Goal: Task Accomplishment & Management: Complete application form

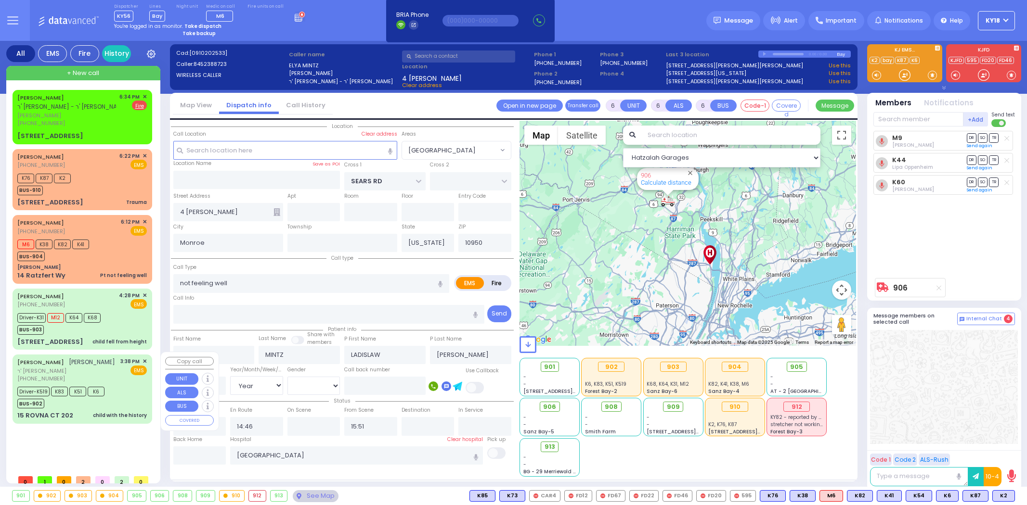
select select "[GEOGRAPHIC_DATA]"
select select "Year"
select select "[DEMOGRAPHIC_DATA]"
click at [112, 376] on span "ר' [PERSON_NAME]" at bounding box center [66, 371] width 98 height 8
select select
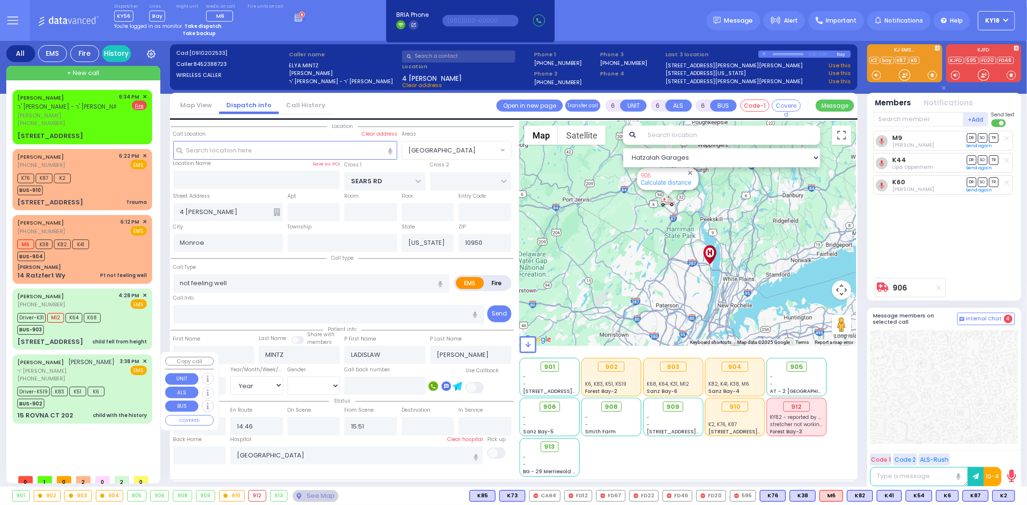
type input "child with the history"
radio input "true"
type input "[PERSON_NAME]"
type input "Yikseiel"
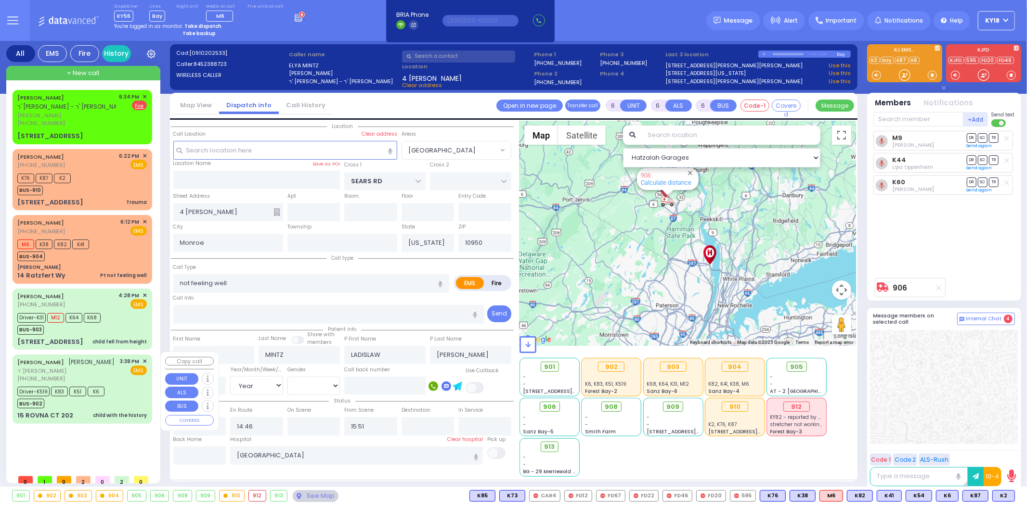
type input "[PERSON_NAME]"
type input "1"
select select "Year"
select select "[DEMOGRAPHIC_DATA]"
type input "15:38"
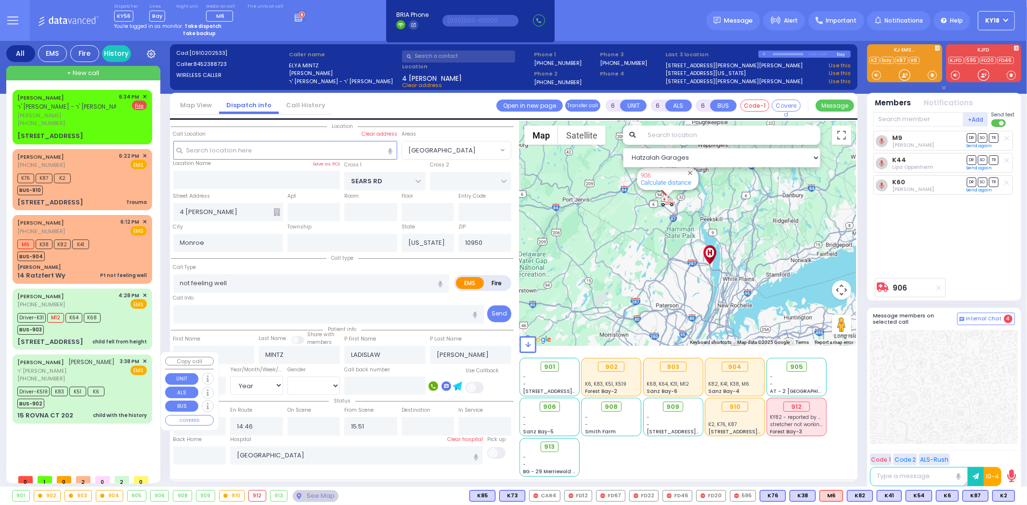
type input "15:43"
type input "15:46"
type input "15:50"
type input "16:22"
type input "16:35"
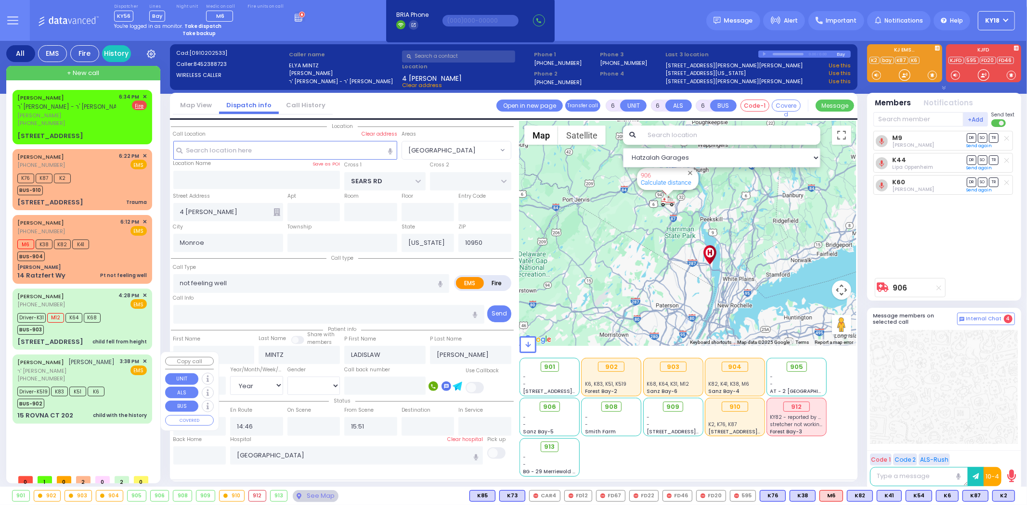
type input "[US_STATE][GEOGRAPHIC_DATA] [PERSON_NAME][GEOGRAPHIC_DATA] [STREET_ADDRESS][US_…"
type input "CHEVRON RD"
type input "[GEOGRAPHIC_DATA]"
type input "15 ROVNA CT"
type input "202"
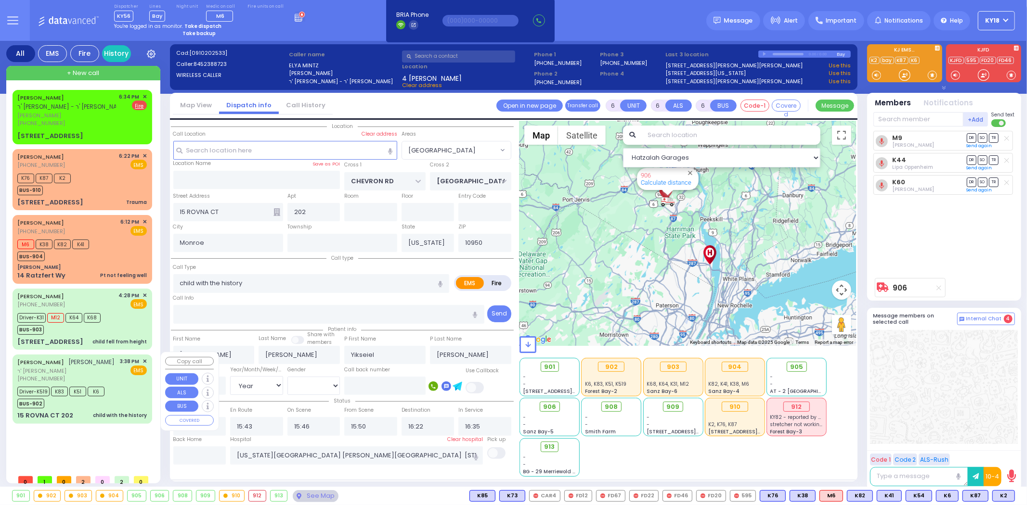
select select "Hatzalah Garages"
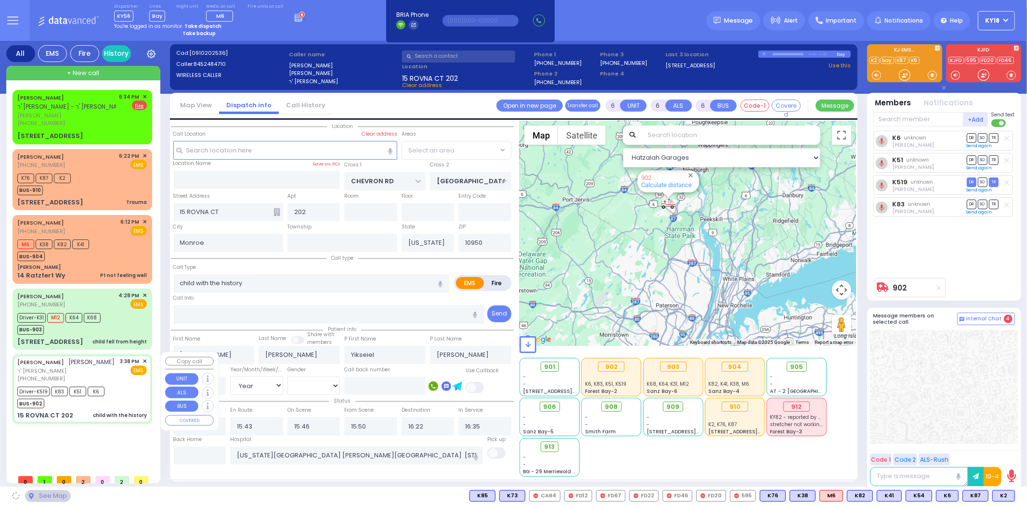
select select "SECTION 5"
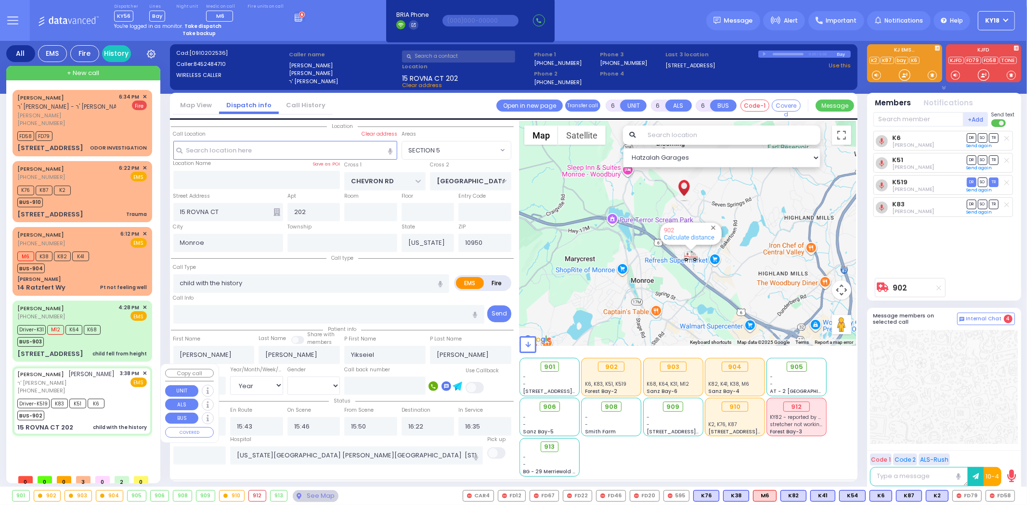
click at [98, 378] on div "[PERSON_NAME] [PERSON_NAME]" at bounding box center [66, 375] width 98 height 10
select select
radio input "true"
select select "Year"
select select "[DEMOGRAPHIC_DATA]"
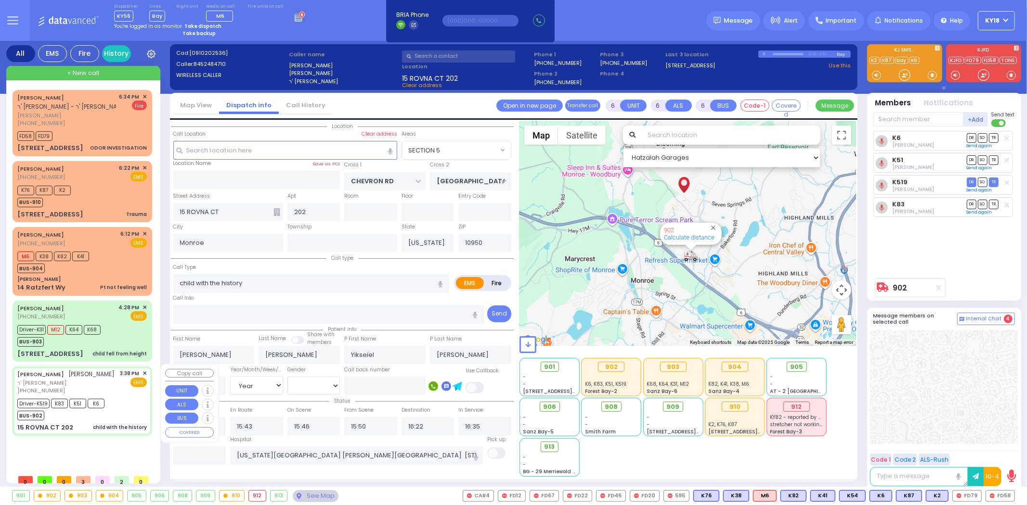
select select "Hatzalah Garages"
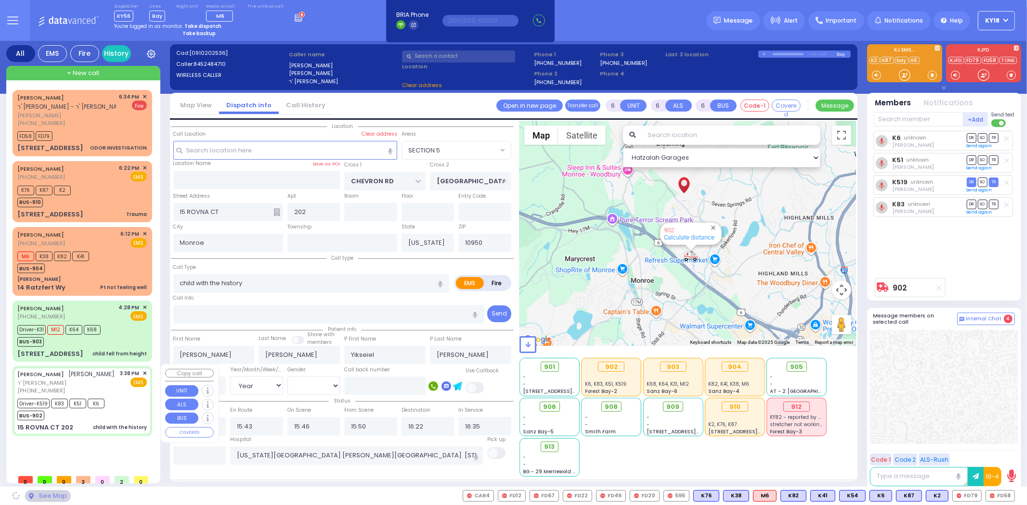
select select "SECTION 5"
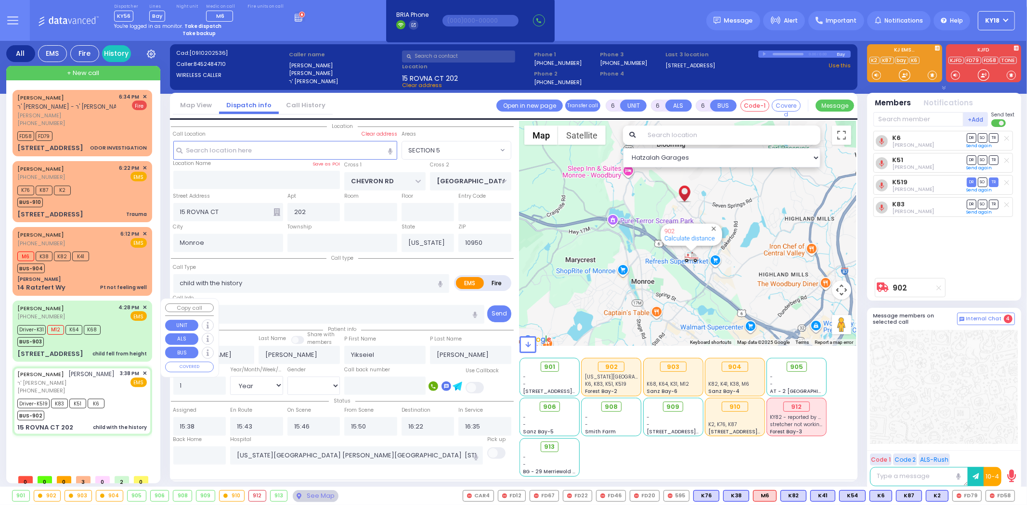
click at [99, 335] on div "BUS-903" at bounding box center [58, 341] width 83 height 12
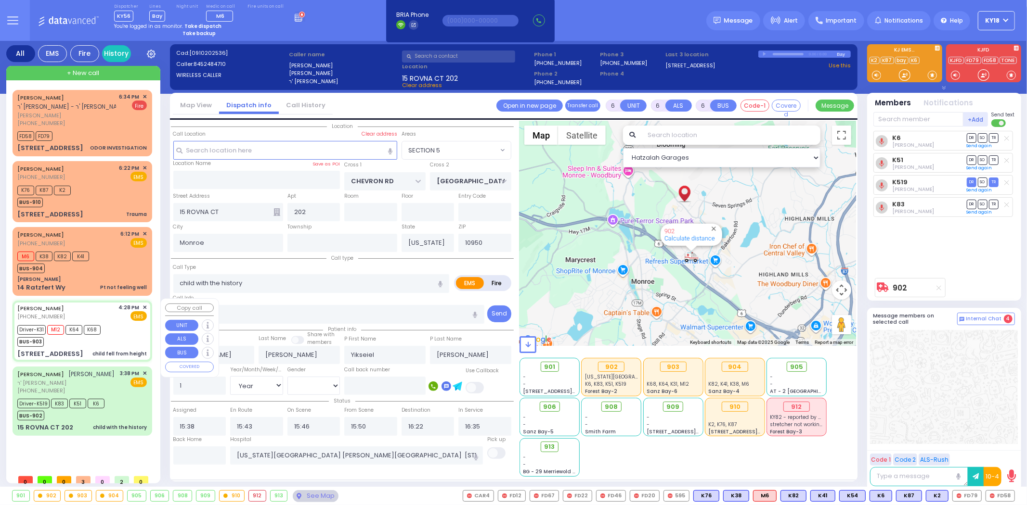
select select
type input "child fell from height"
radio input "true"
type input "[PERSON_NAME]"
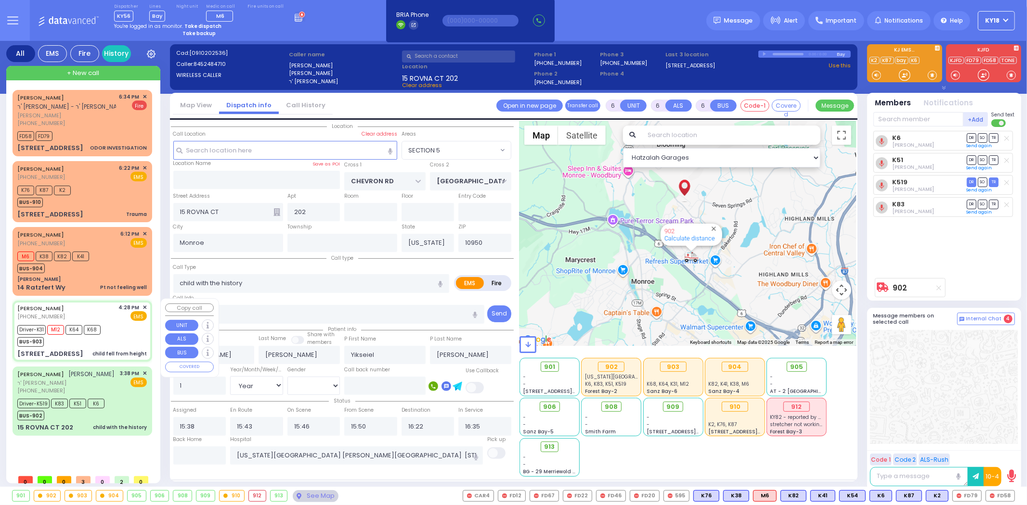
type input "Mariam"
type input "Engel"
type input "2"
select select "Year"
select select "[DEMOGRAPHIC_DATA]"
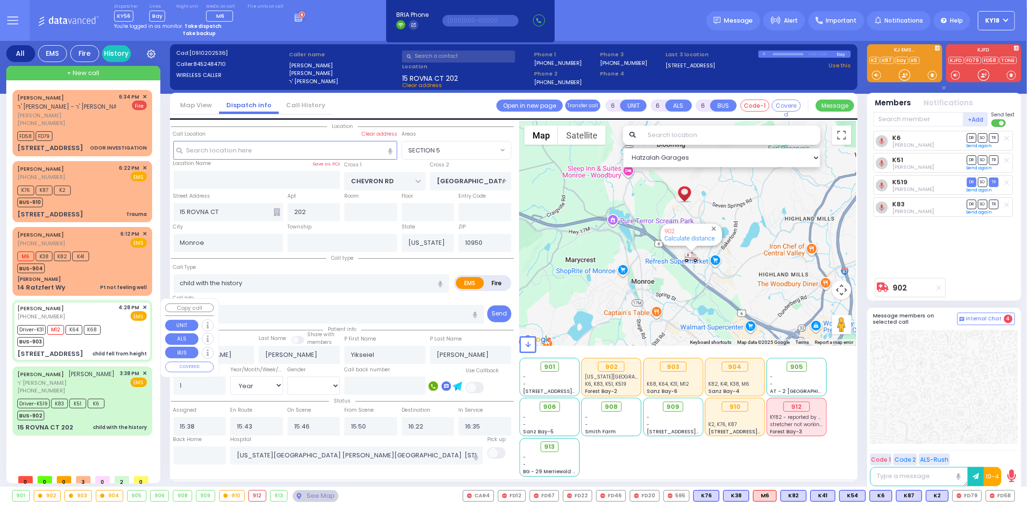
type input "16:28"
type input "16:29"
type input "16:31"
type input "16:45"
type input "17:30"
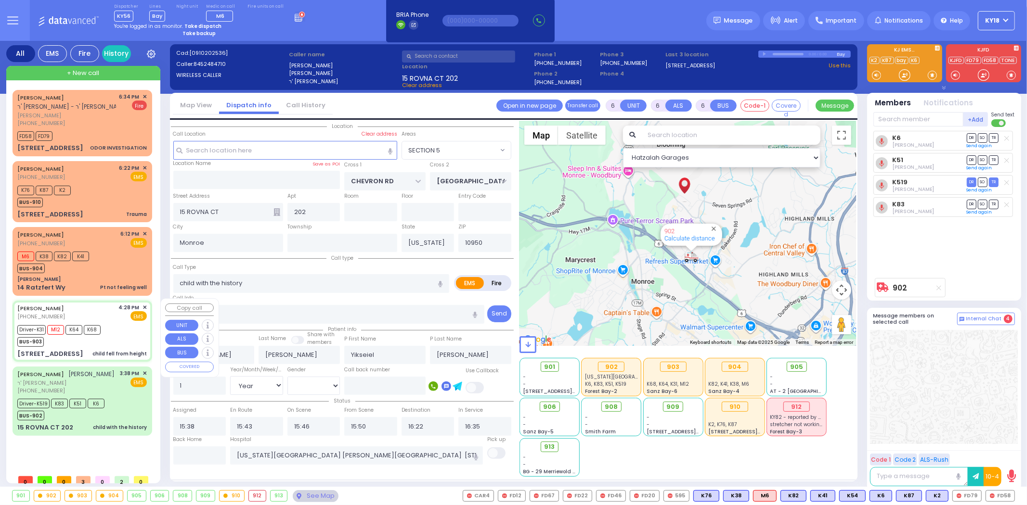
type input "18:30"
type input "[US_STATE][GEOGRAPHIC_DATA]- [GEOGRAPHIC_DATA] [STREET_ADDRESS][US_STATE]"
select select "Hatzalah Garages"
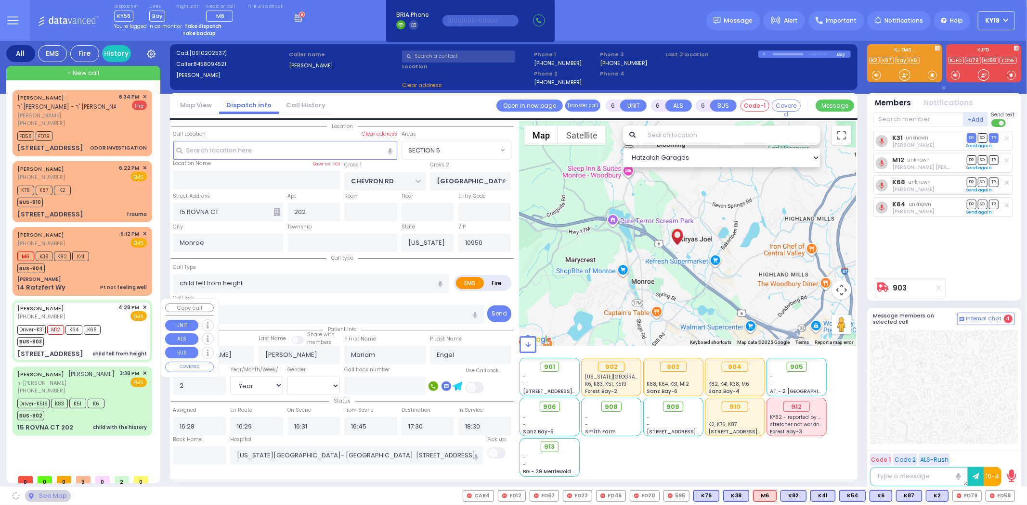
type input "FOREST RD"
type input "1 STRELISK CT"
type input "101"
type input "[PERSON_NAME]"
select select "MONROE"
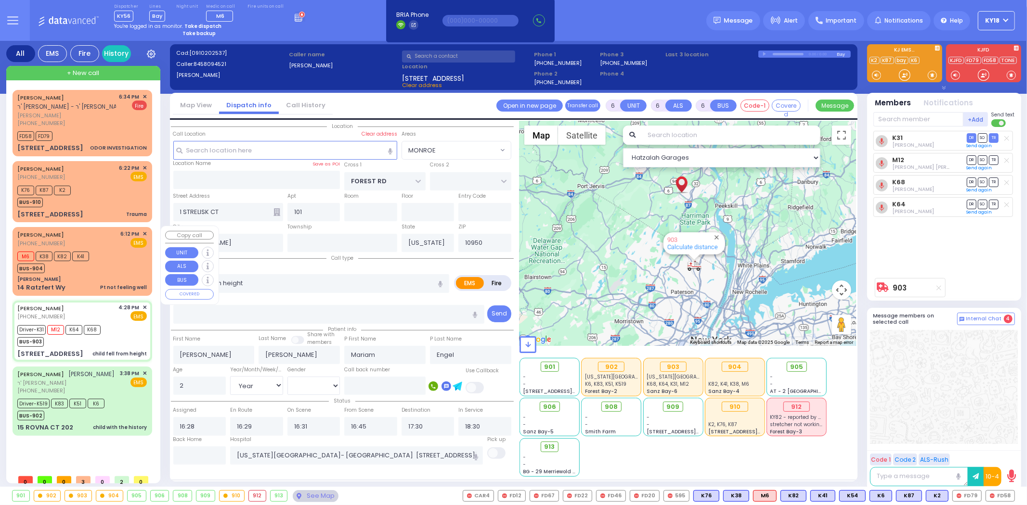
click at [111, 286] on div "Pt not feeling well" at bounding box center [123, 287] width 47 height 7
type input "1"
type input "0"
type input "1"
select select
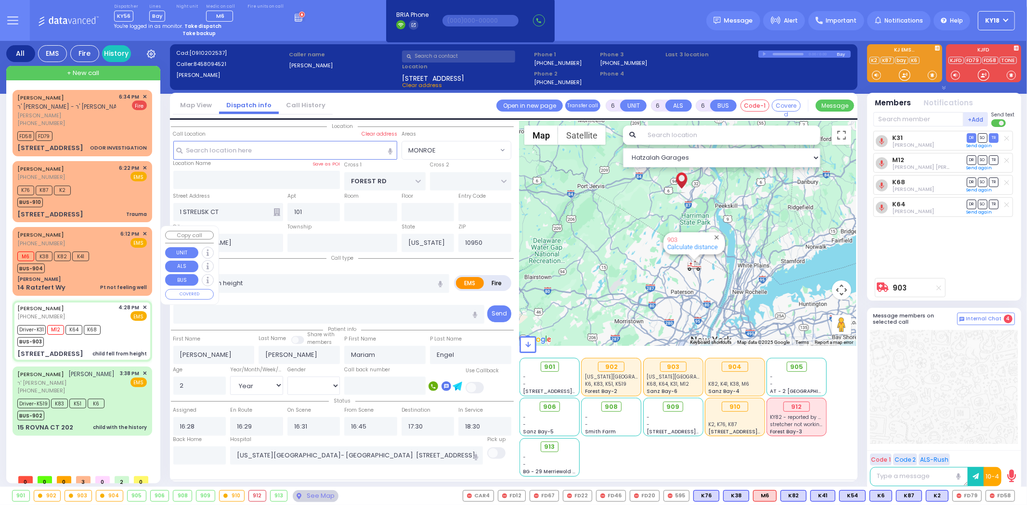
type input "Pt not feeling well"
radio input "true"
type input "[PERSON_NAME]"
select select
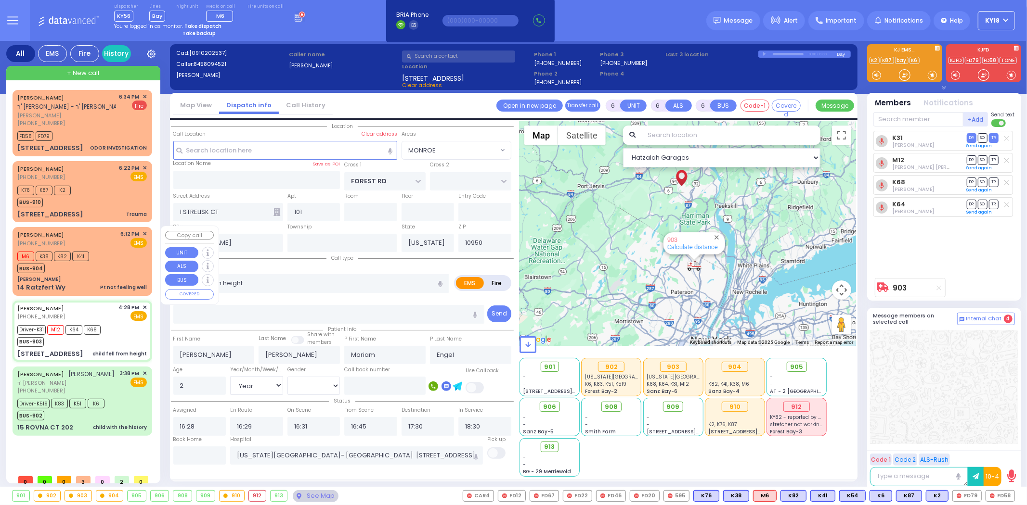
select select
type input "18:12"
type input "18:13"
select select "Hatzalah Garages"
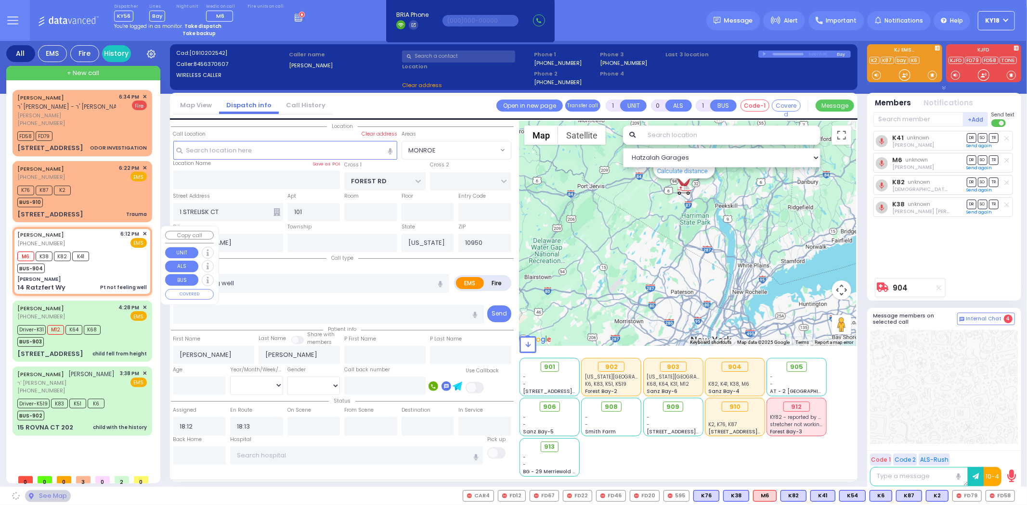
type input "[PERSON_NAME]"
type input "[GEOGRAPHIC_DATA]"
type input "14 Ratzfert Wy"
select select "SECTION 4"
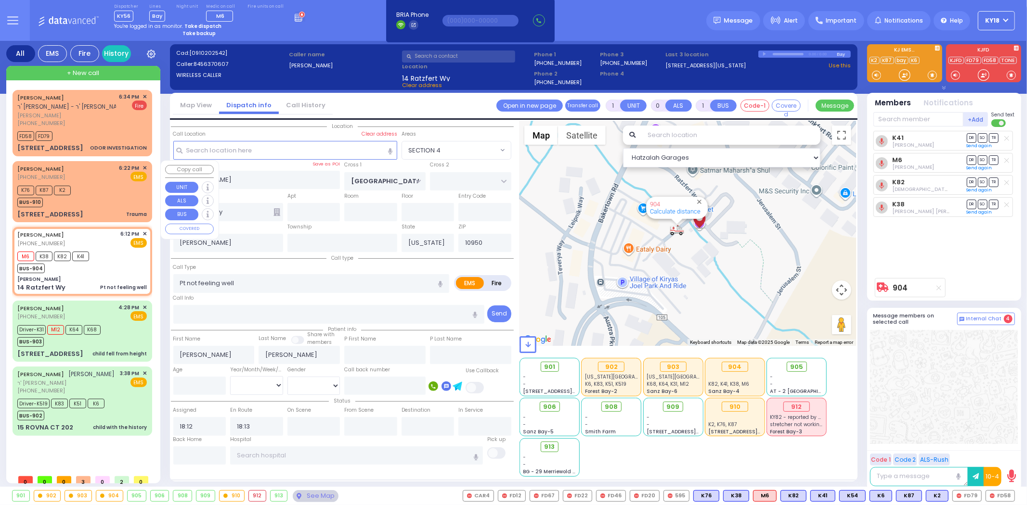
click at [117, 210] on div "[STREET_ADDRESS] Trauma" at bounding box center [82, 215] width 130 height 10
type input "2"
type input "0"
select select
type input "Trauma"
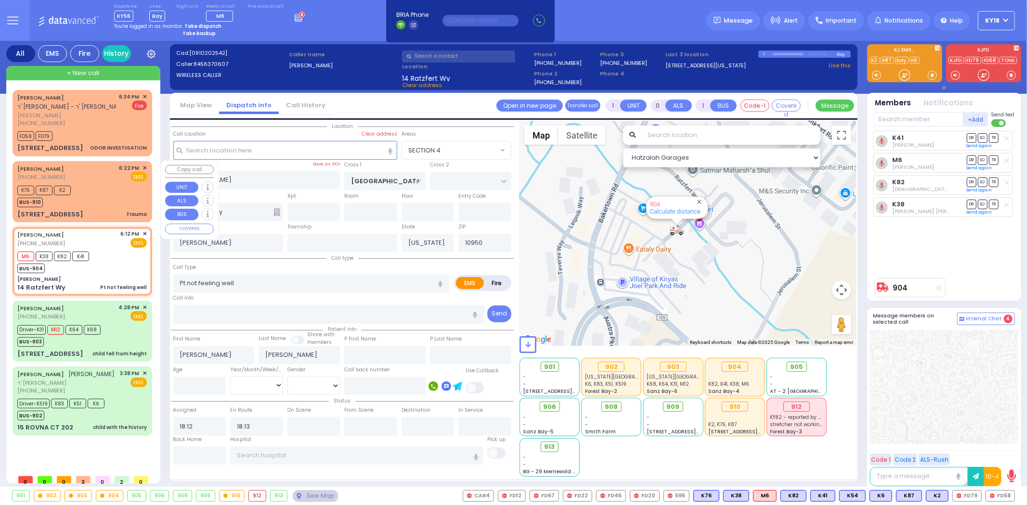
radio input "true"
type input "ARYE"
type input "TELLER"
select select
type input "18:22"
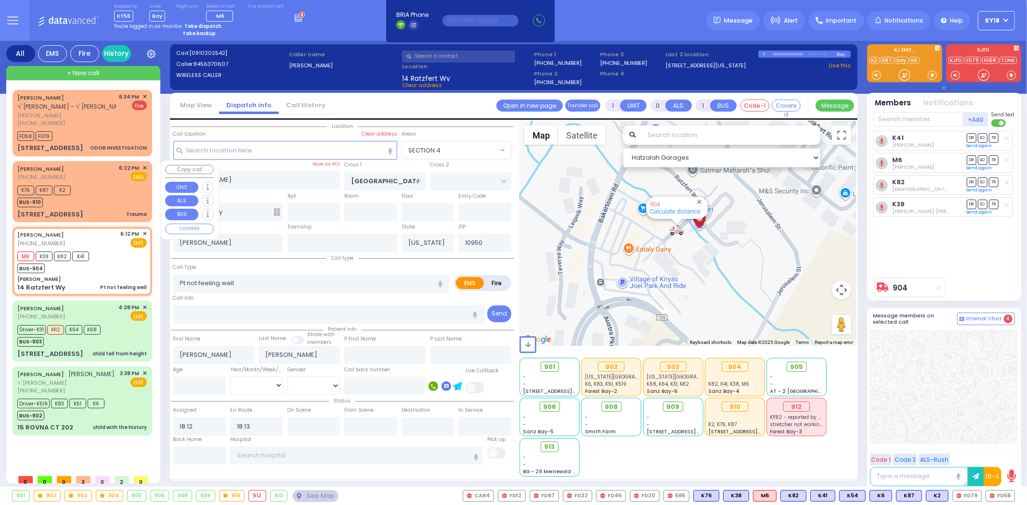
type input "18:23"
select select "Hatzalah Garages"
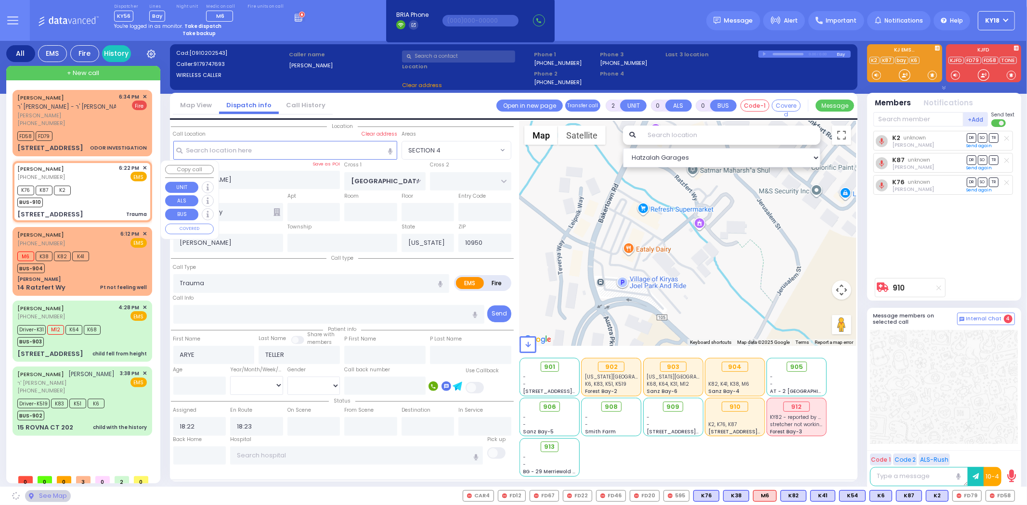
type input "COUNTY ROUTE 105"
type input "[STREET_ADDRESS]"
type input "106"
select select "SECTION 4"
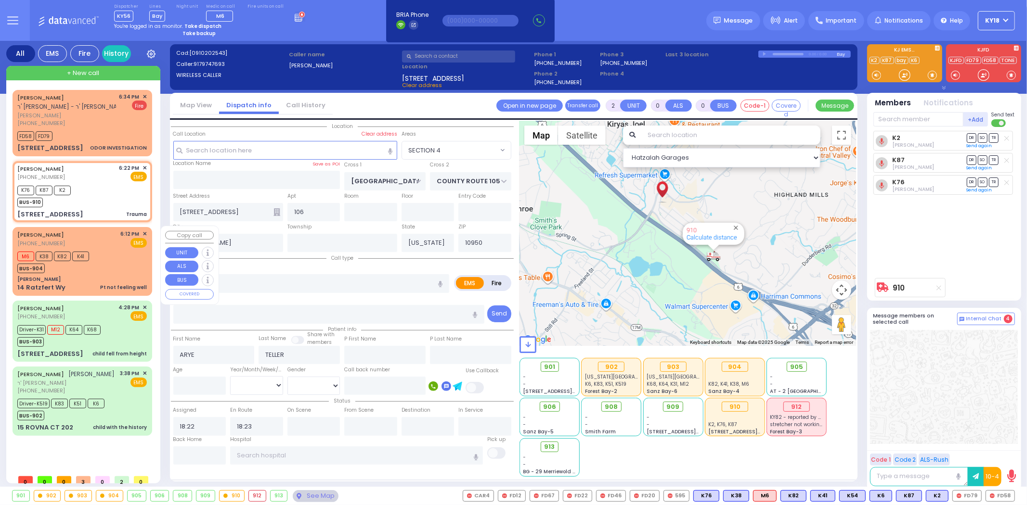
click at [92, 253] on div "M6 K38 K82 K41 BUS-904" at bounding box center [56, 261] width 78 height 24
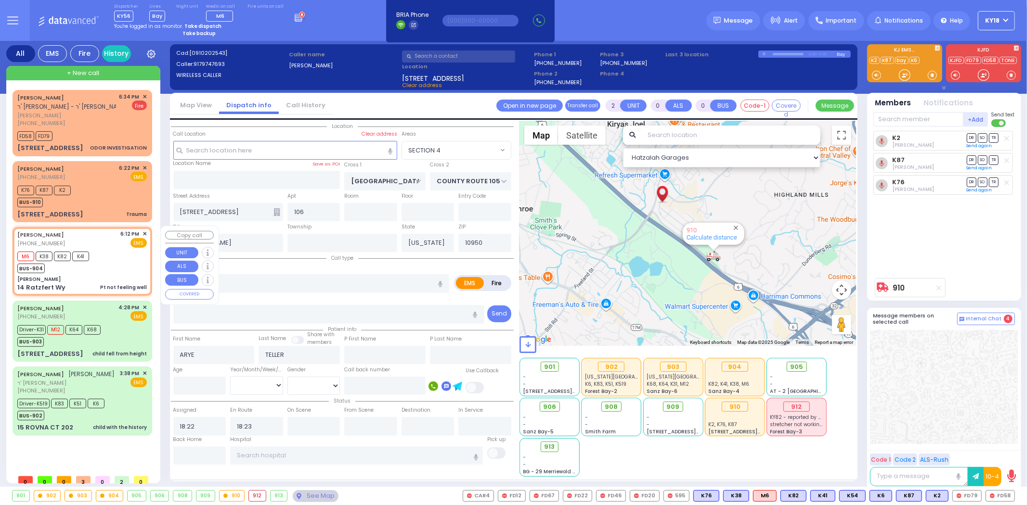
type input "1"
select select
type input "Pt not feeling well"
radio input "true"
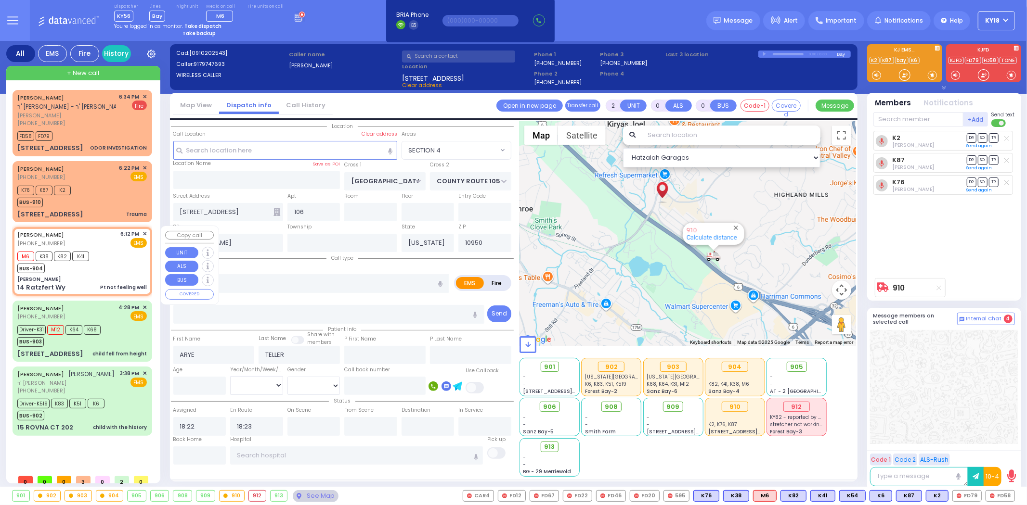
type input "[PERSON_NAME]"
select select
type input "18:12"
type input "18:13"
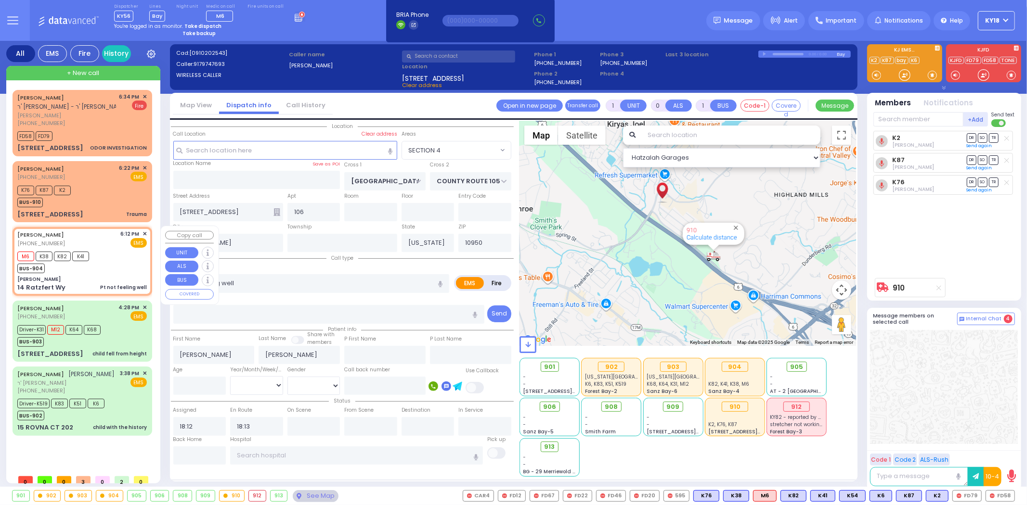
type input "[PERSON_NAME]"
type input "14 Ratzfert Wy"
select select "Hatzalah Garages"
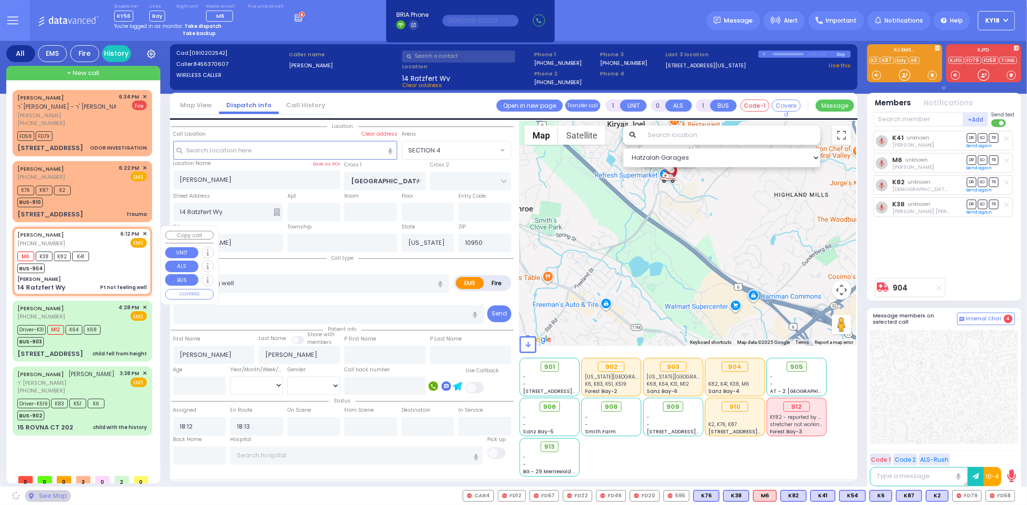
select select "SECTION 4"
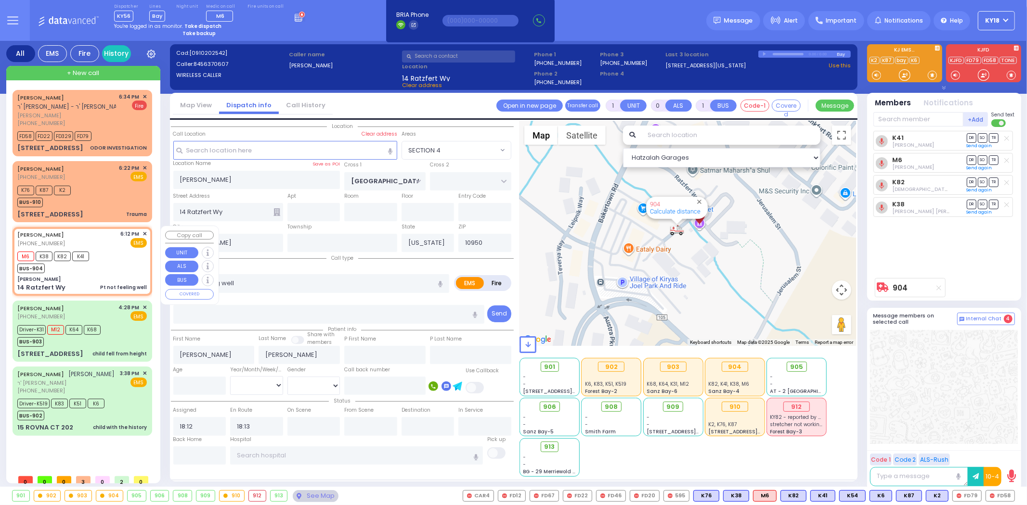
click at [107, 252] on div "M6 K38 K82 K41 BUS-904" at bounding box center [82, 261] width 130 height 24
click at [107, 203] on div "K76 K87 K2 BUS-910" at bounding box center [82, 195] width 130 height 24
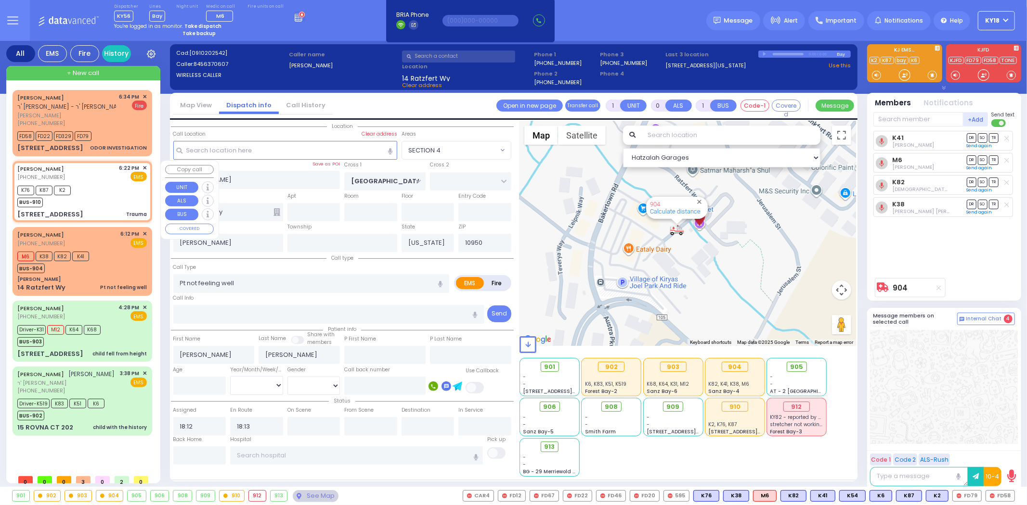
select select
radio input "true"
select select
select select "Hatzalah Garages"
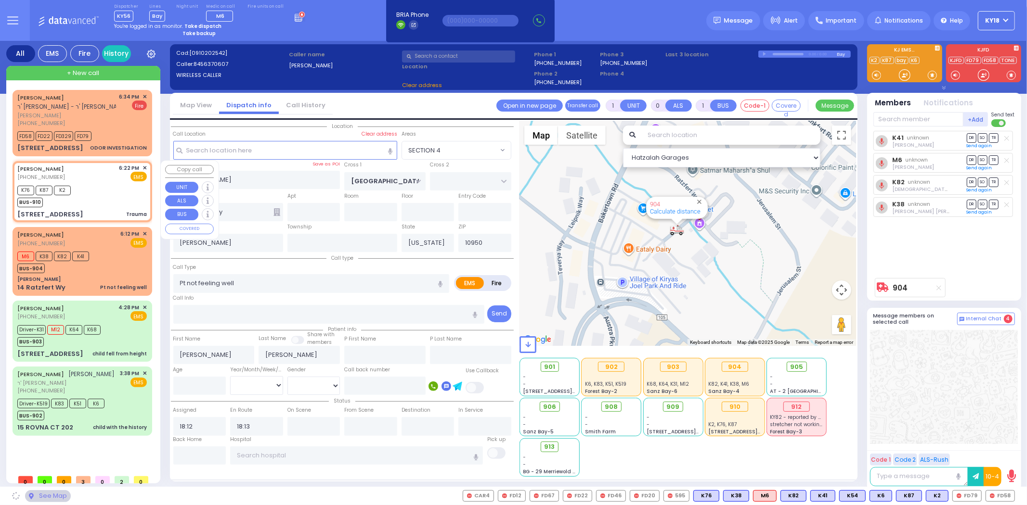
type input "2"
type input "0"
select select
type input "Trauma"
radio input "true"
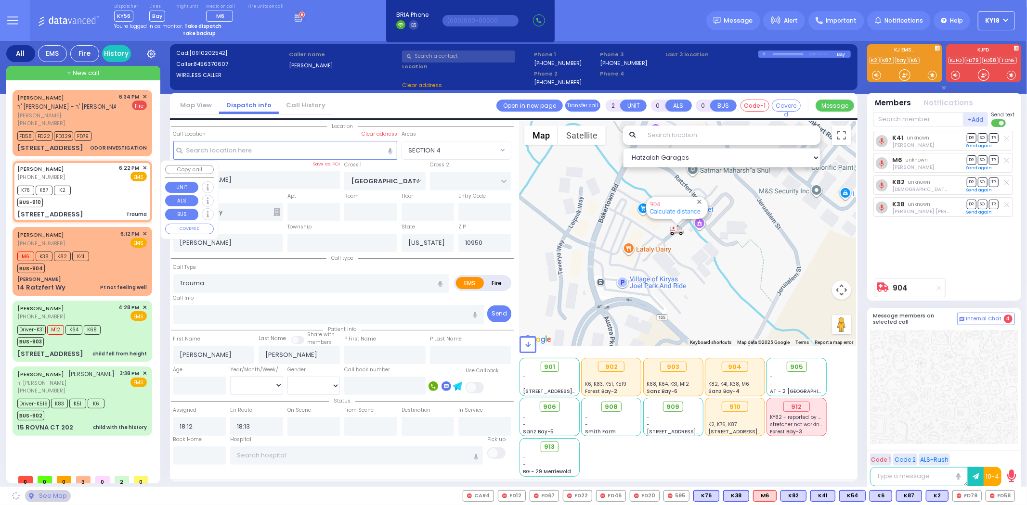
type input "ARYE"
type input "TELLER"
select select
type input "18:22"
type input "18:23"
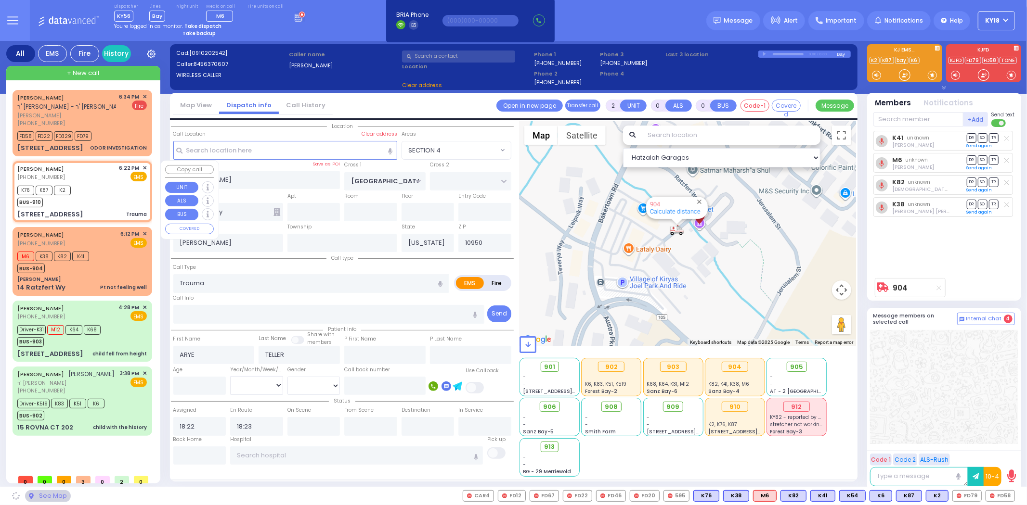
type input "COUNTY ROUTE 105"
type input "[STREET_ADDRESS]"
type input "106"
select select
select select "Hatzalah Garages"
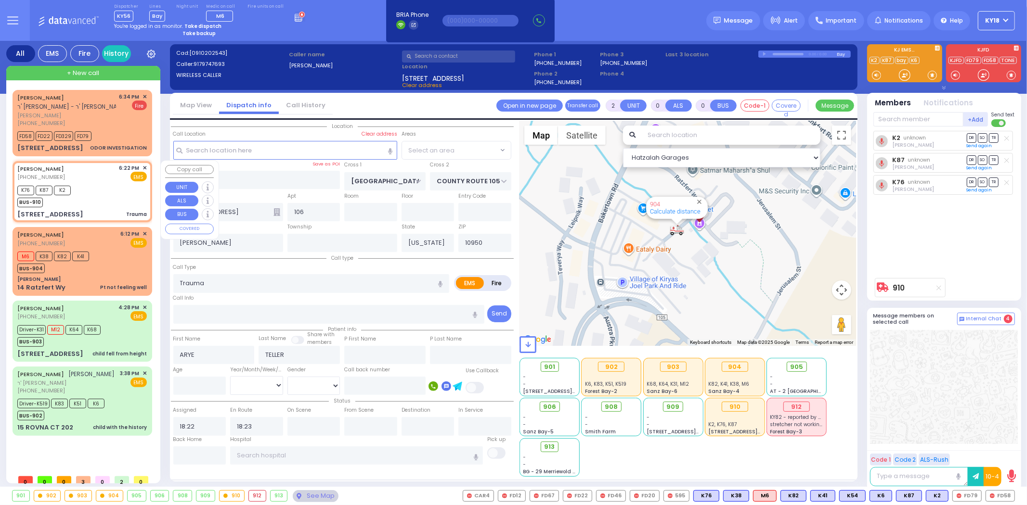
select select "SECTION 4"
click at [107, 145] on div "ODOR INVESTIGATION" at bounding box center [118, 147] width 57 height 7
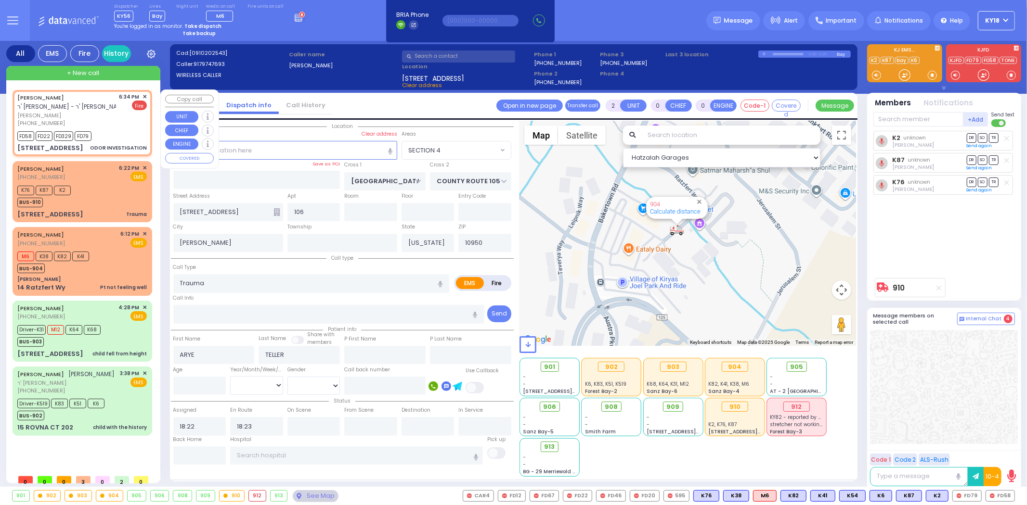
type input "1"
select select
type input "ODOR INVESTIGATION"
radio input "false"
radio input "true"
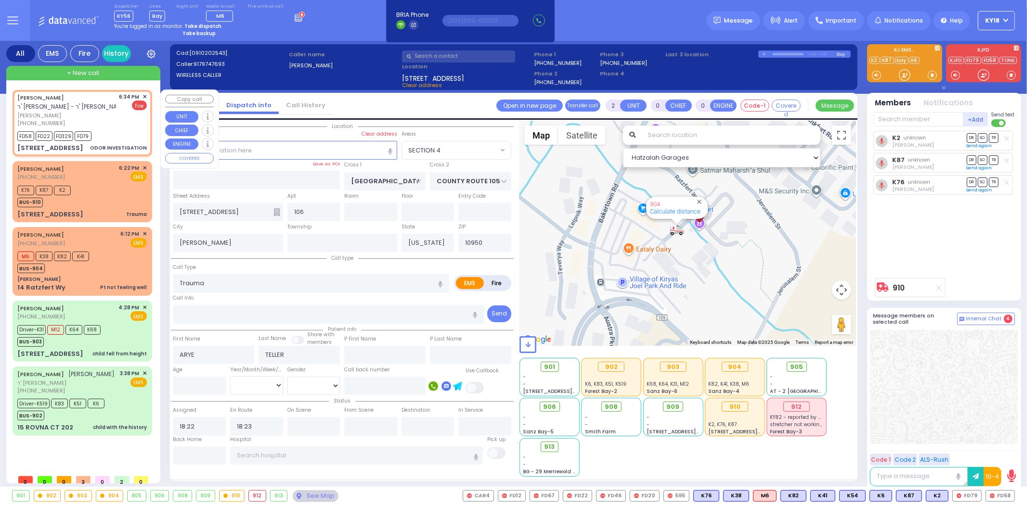
type input "[PERSON_NAME]"
type input "POLLAK"
select select
type input "18:34"
type input "18:35"
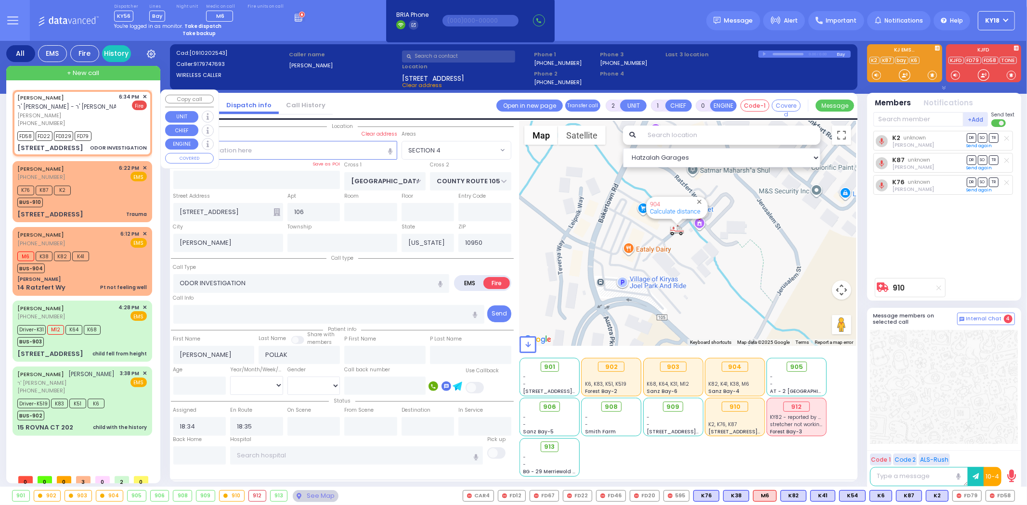
type input "PILNUA RD"
type input "[PERSON_NAME][GEOGRAPHIC_DATA]"
type input "[STREET_ADDRESS]"
type input "102"
type input "Monroe"
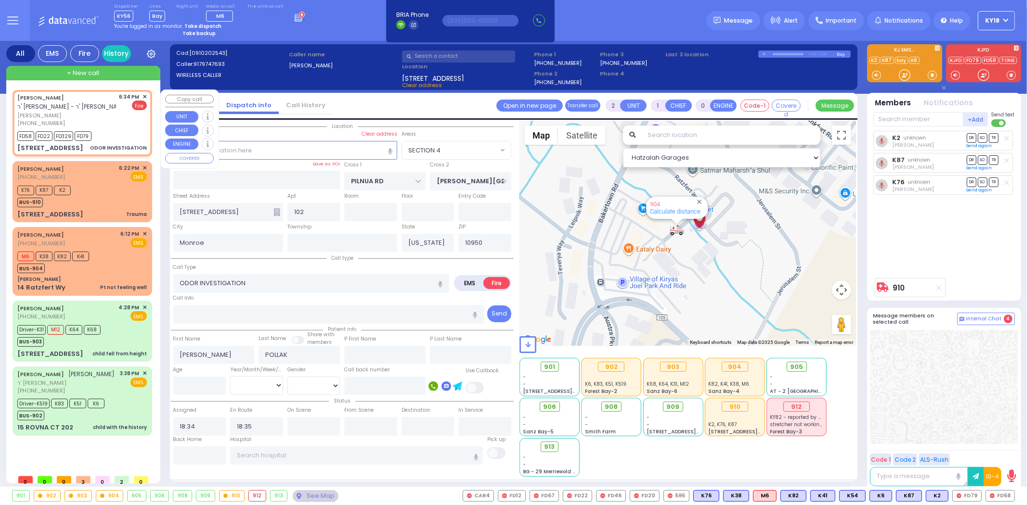
select select "Hatzalah Garages"
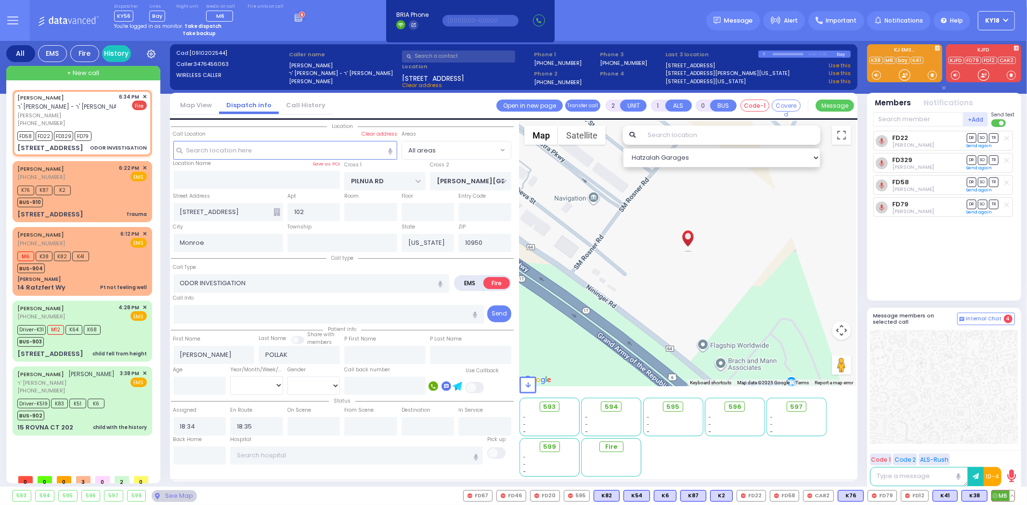
click at [1011, 496] on button at bounding box center [1012, 496] width 5 height 11
click at [1004, 455] on icon at bounding box center [1005, 454] width 10 height 10
click at [1005, 441] on icon at bounding box center [1005, 440] width 10 height 10
click at [942, 286] on div "FD22 [PERSON_NAME] DR SO TR" at bounding box center [944, 212] width 143 height 162
click at [103, 284] on div "14 Ratzfert Wy Pt not feeling well" at bounding box center [82, 288] width 130 height 10
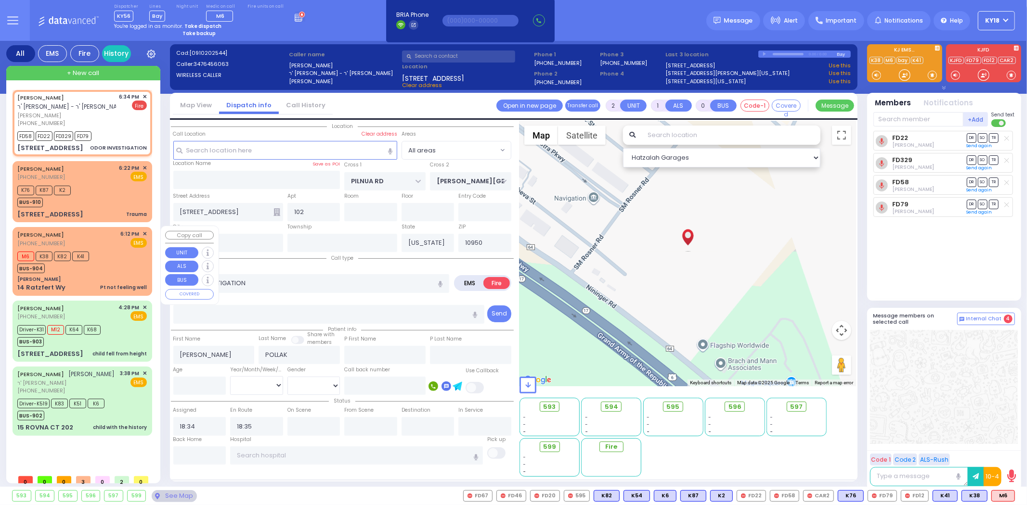
type input "1"
type input "0"
type input "1"
select select
type input "Pt not feeling well"
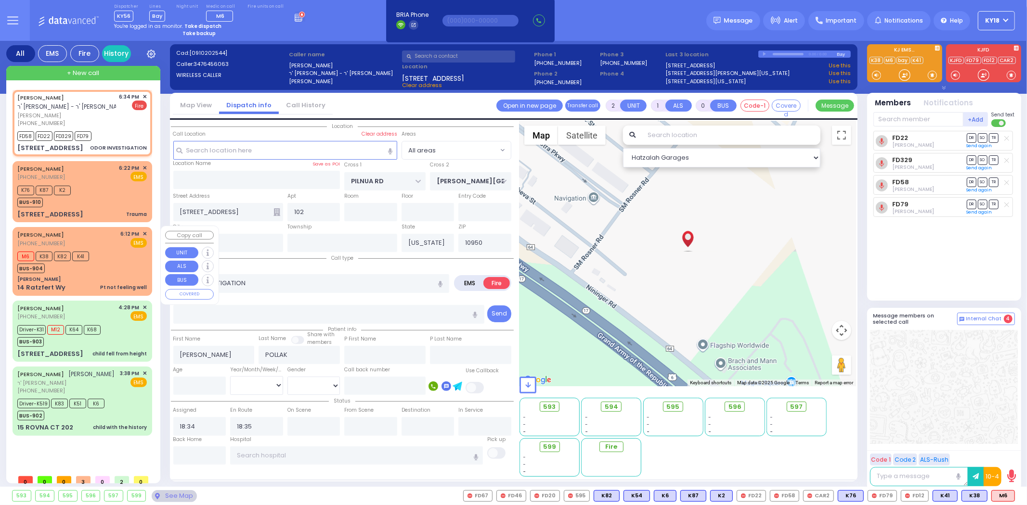
radio input "true"
type input "[PERSON_NAME]"
select select
type input "18:12"
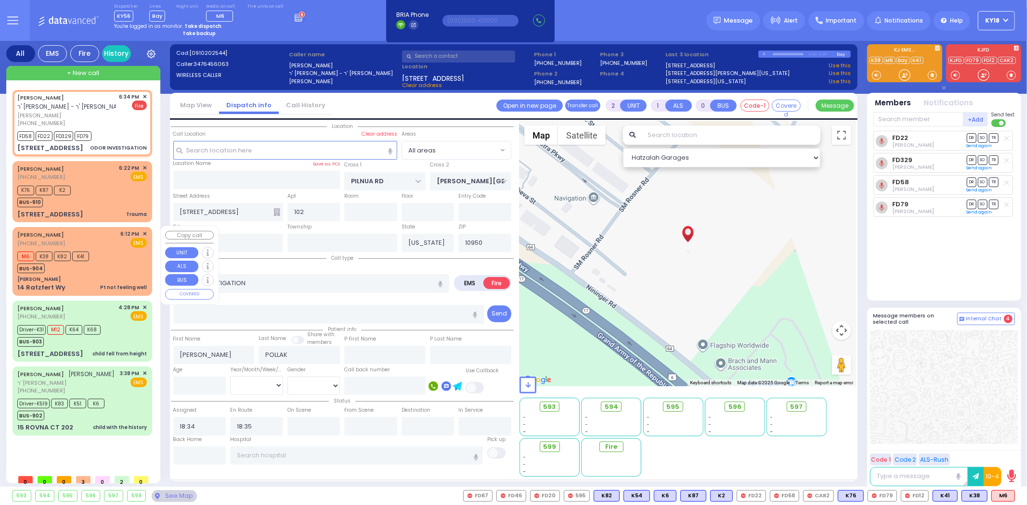
type input "18:13"
select select "Hatzalah Garages"
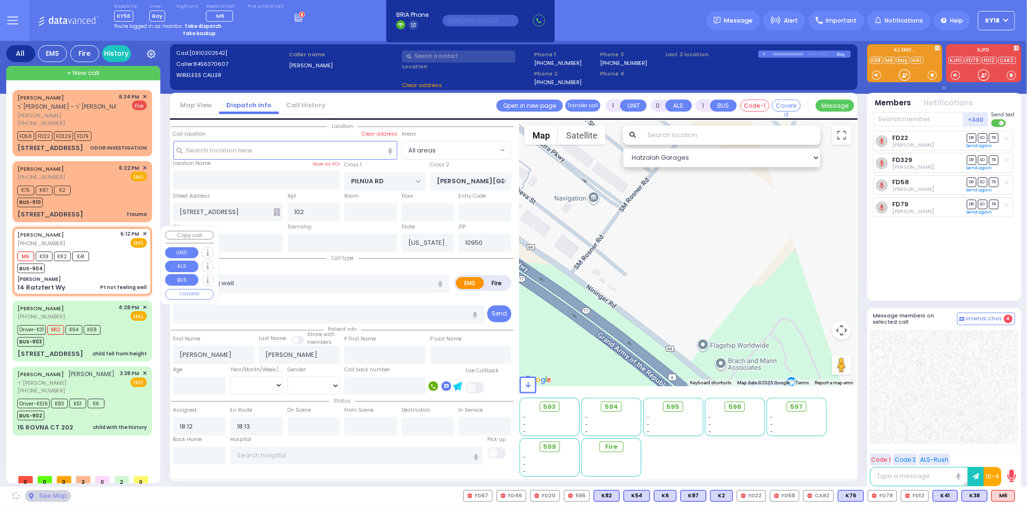
type input "[PERSON_NAME]"
type input "[GEOGRAPHIC_DATA]"
type input "14 Ratzfert Wy"
type input "[PERSON_NAME]"
select select "SECTION 4"
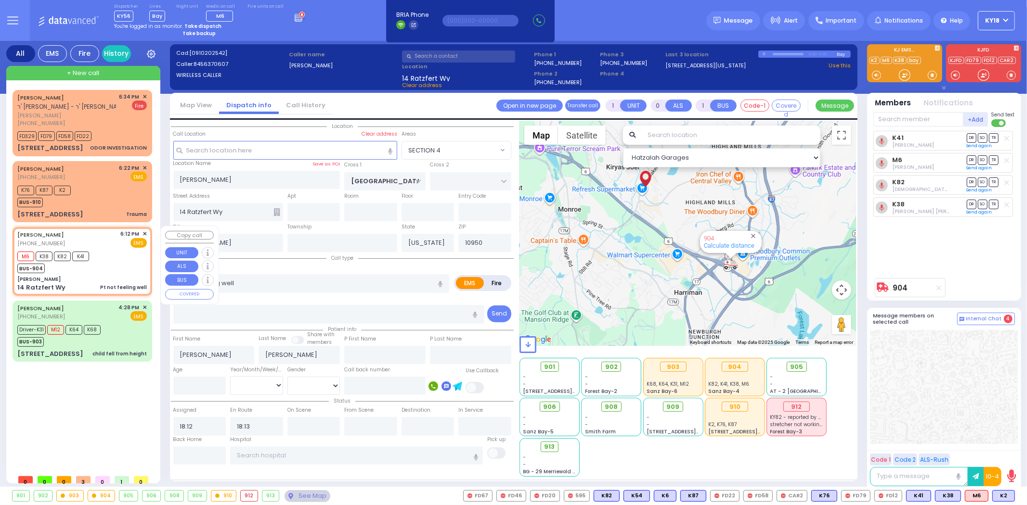
type input "6"
select select
radio input "true"
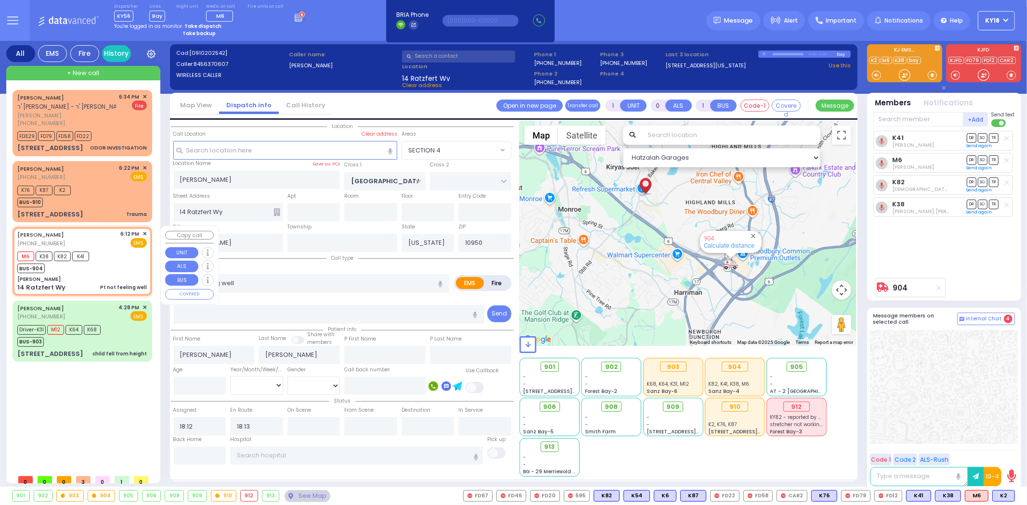
type input "Unknown"
select select "Year"
select select "Hatzalah Garages"
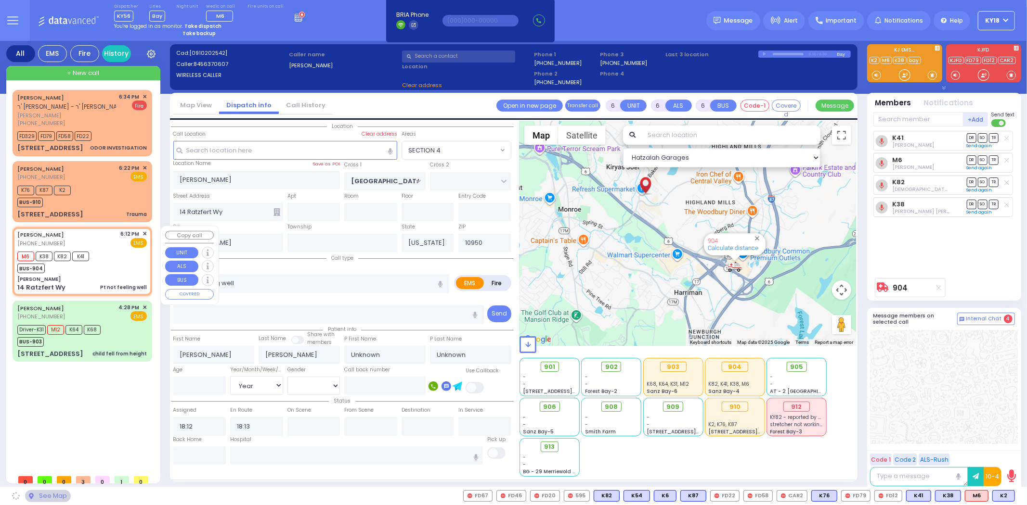
select select "SECTION 4"
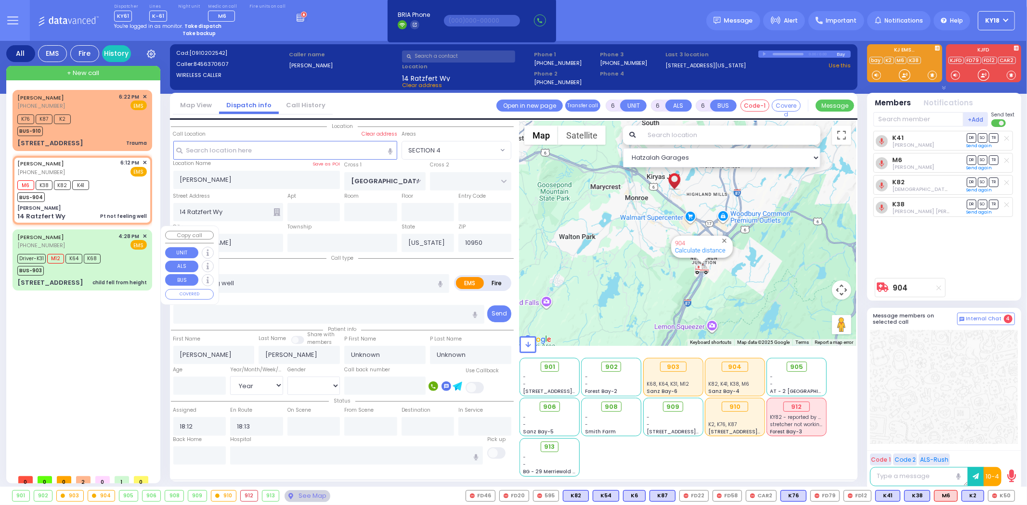
select select
radio input "true"
type input "[PERSON_NAME]"
type input "Bleich"
select select "Year"
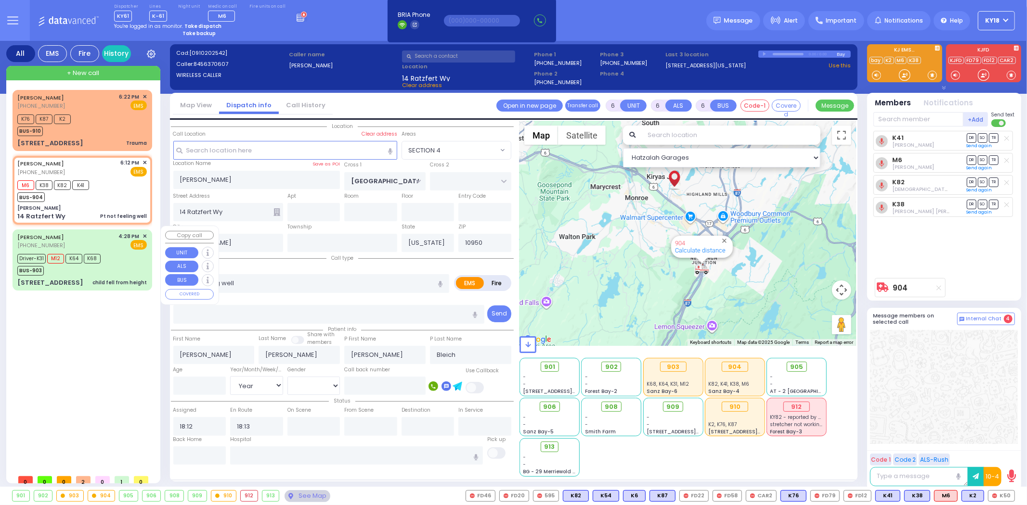
select select "Hatzalah Garages"
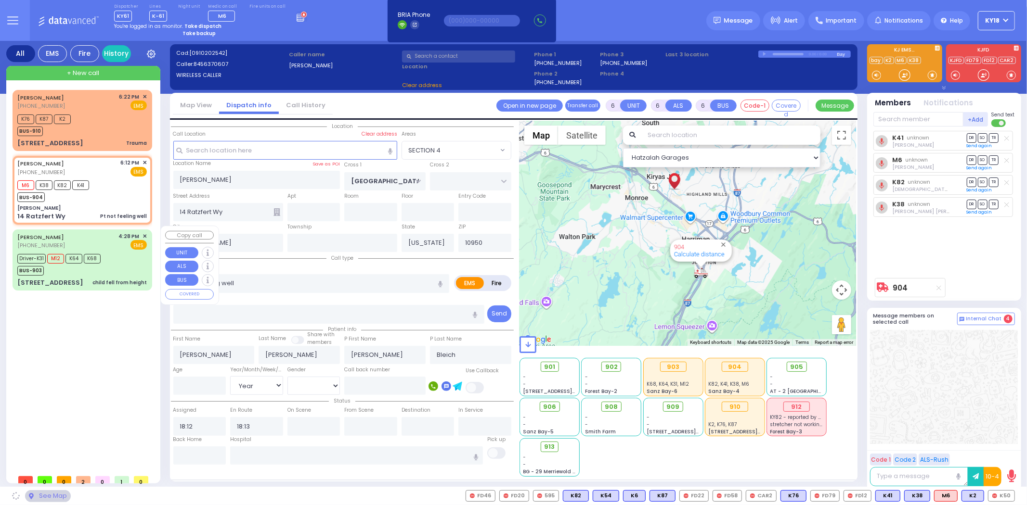
select select "SECTION 4"
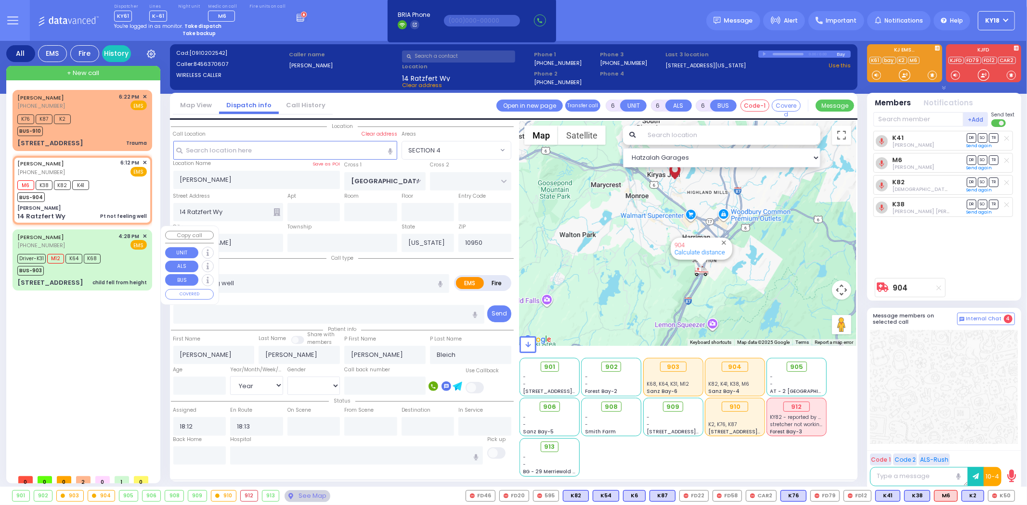
select select
radio input "true"
select select "Year"
select select "Hatzalah Garages"
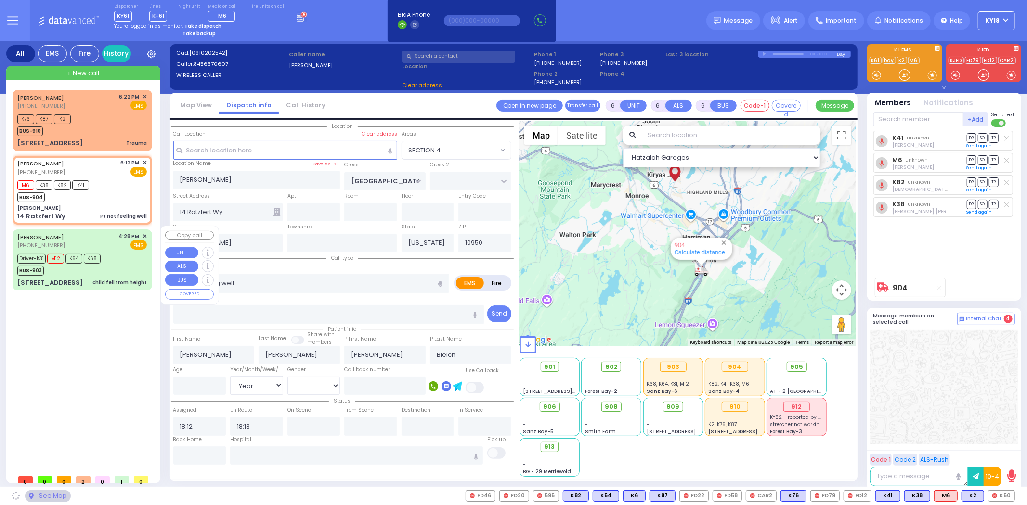
select select "SECTION 4"
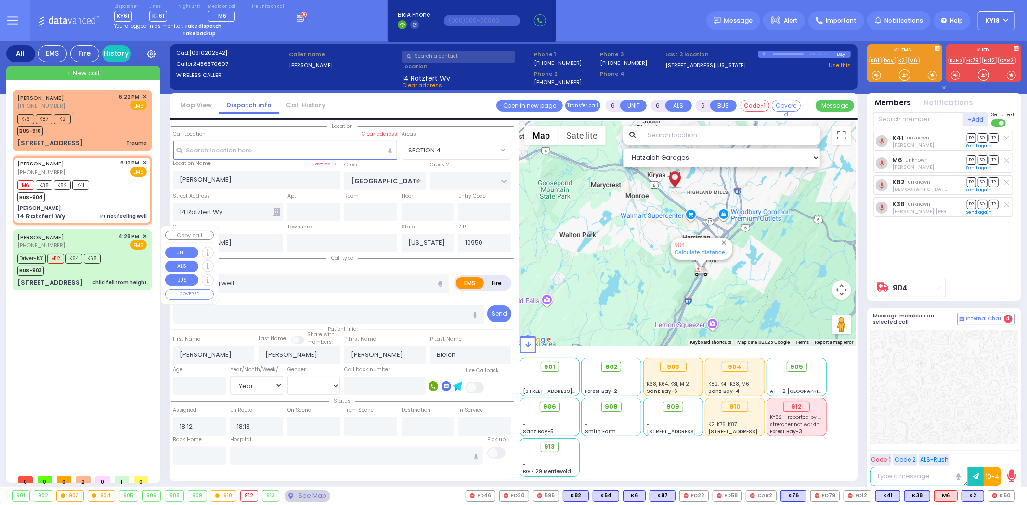
select select
radio input "true"
select select "Year"
select select "Hatzalah Garages"
select select "SECTION 4"
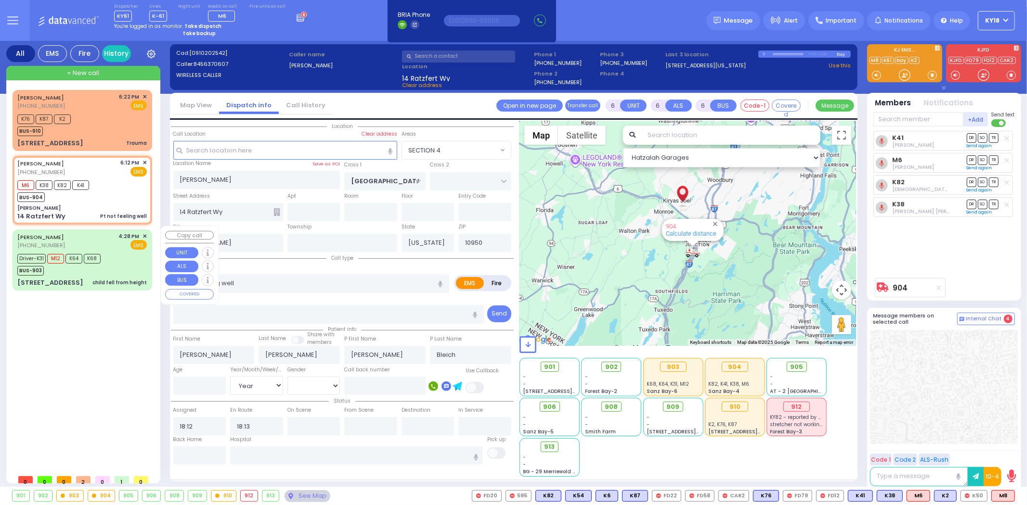
select select
radio input "true"
